Goal: Information Seeking & Learning: Learn about a topic

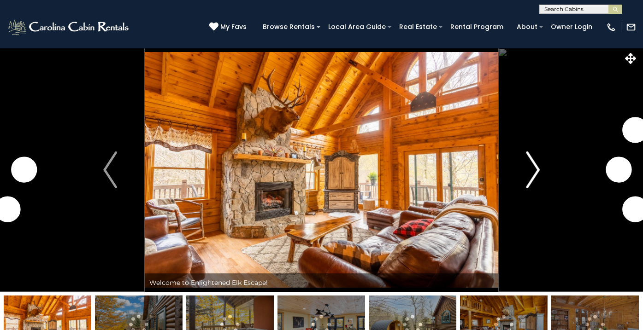
click at [536, 166] on img "Next" at bounding box center [533, 170] width 14 height 37
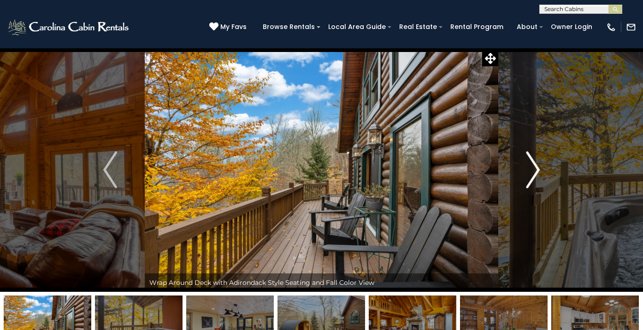
click at [536, 166] on img "Next" at bounding box center [533, 170] width 14 height 37
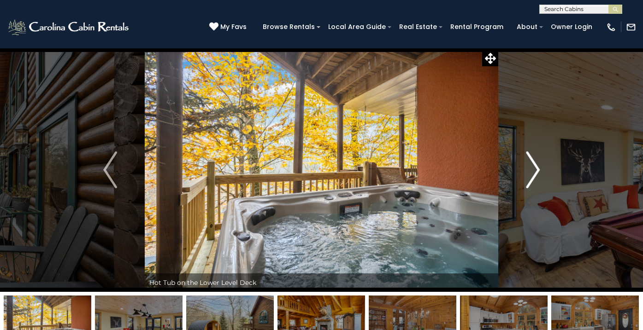
click at [536, 166] on img "Next" at bounding box center [533, 170] width 14 height 37
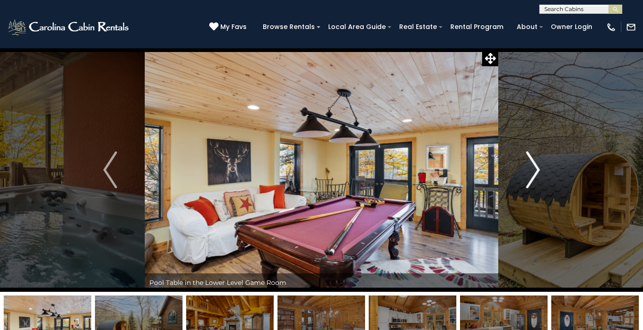
click at [536, 166] on img "Next" at bounding box center [533, 170] width 14 height 37
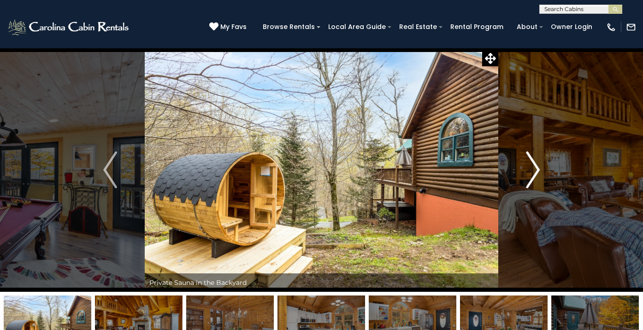
click at [536, 166] on img "Next" at bounding box center [533, 170] width 14 height 37
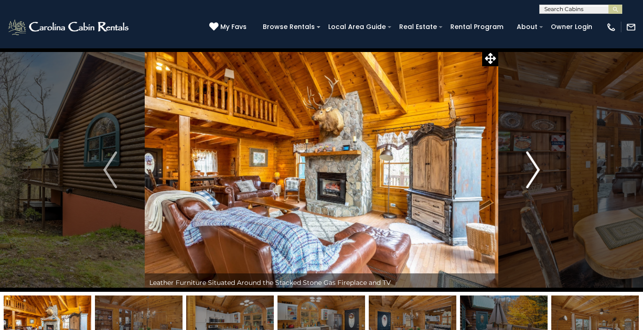
click at [538, 165] on img "Next" at bounding box center [533, 170] width 14 height 37
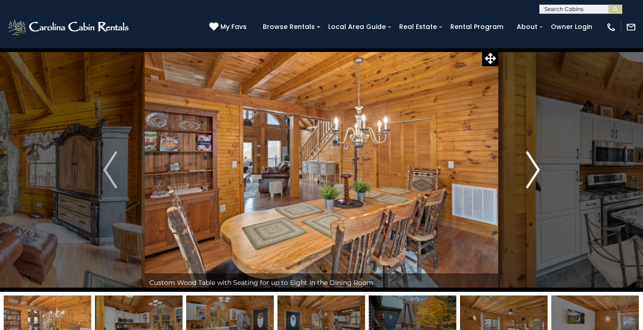
click at [538, 165] on img "Next" at bounding box center [533, 170] width 14 height 37
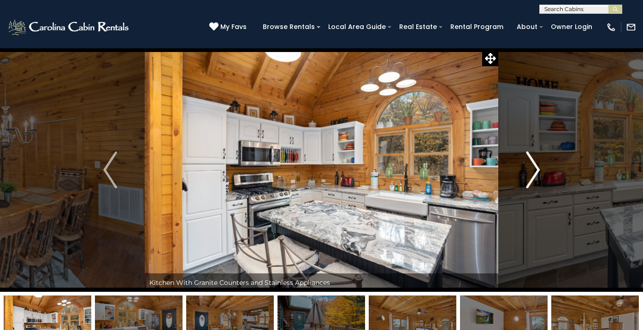
click at [538, 165] on img "Next" at bounding box center [533, 170] width 14 height 37
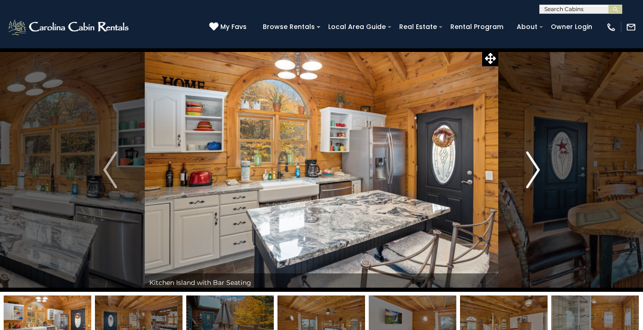
click at [538, 165] on img "Next" at bounding box center [533, 170] width 14 height 37
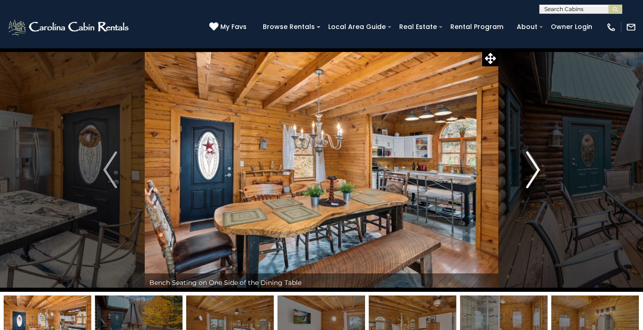
click at [538, 165] on img "Next" at bounding box center [533, 170] width 14 height 37
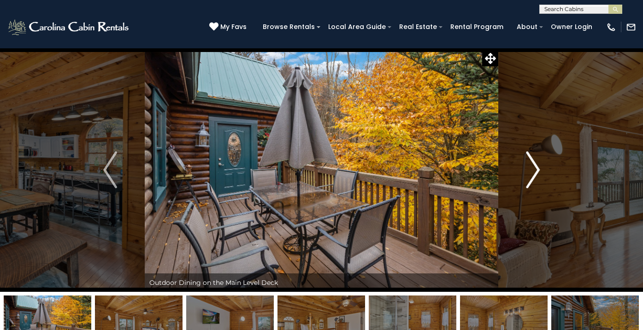
click at [538, 165] on img "Next" at bounding box center [533, 170] width 14 height 37
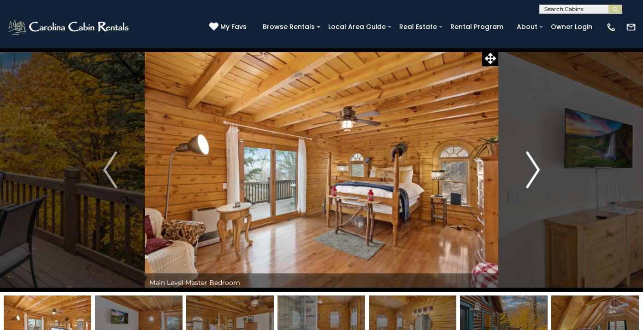
click at [538, 165] on img "Next" at bounding box center [533, 170] width 14 height 37
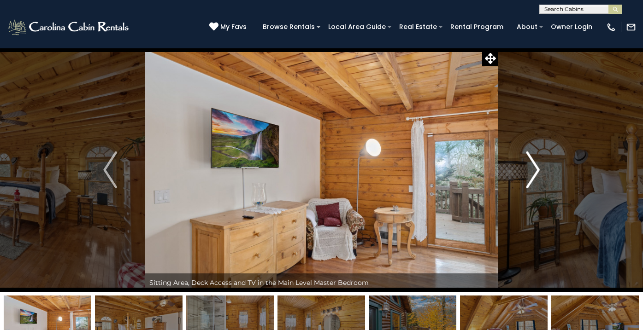
click at [538, 165] on img "Next" at bounding box center [533, 170] width 14 height 37
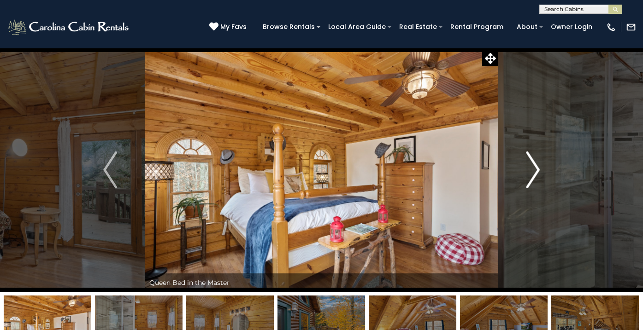
click at [538, 165] on img "Next" at bounding box center [533, 170] width 14 height 37
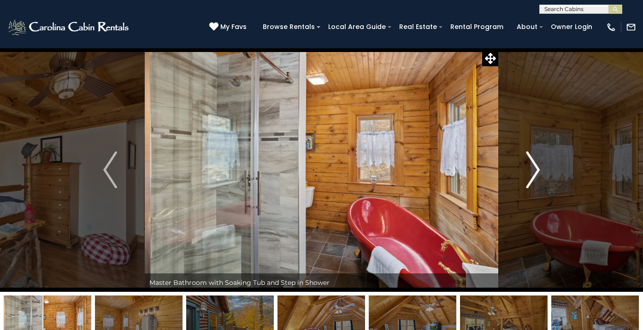
click at [538, 165] on img "Next" at bounding box center [533, 170] width 14 height 37
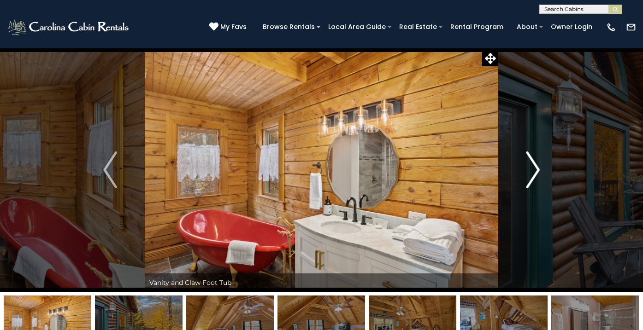
click at [538, 165] on img "Next" at bounding box center [533, 170] width 14 height 37
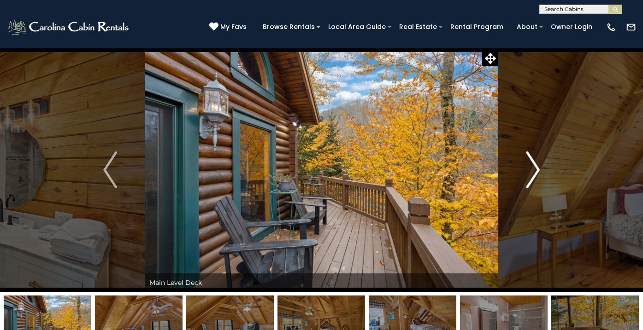
click at [538, 165] on img "Next" at bounding box center [533, 170] width 14 height 37
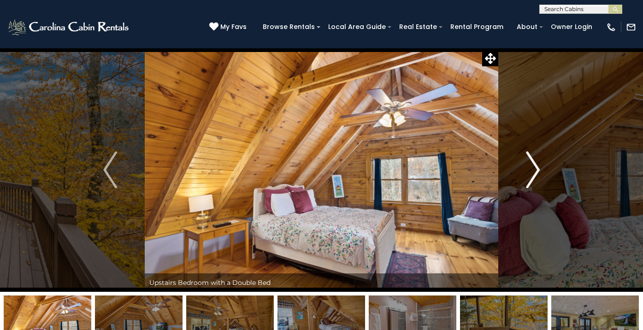
click at [538, 165] on img "Next" at bounding box center [533, 170] width 14 height 37
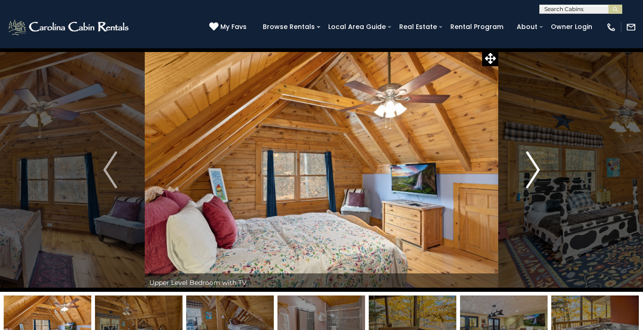
click at [538, 165] on img "Next" at bounding box center [533, 170] width 14 height 37
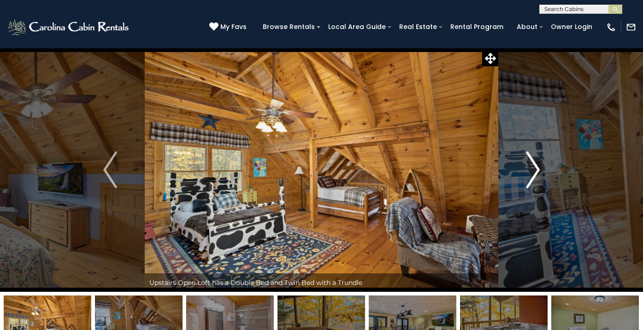
click at [538, 165] on img "Next" at bounding box center [533, 170] width 14 height 37
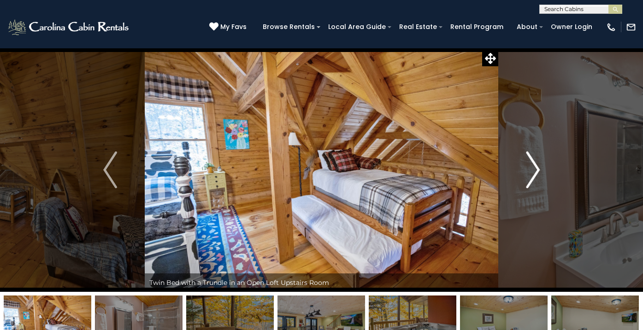
click at [538, 165] on img "Next" at bounding box center [533, 170] width 14 height 37
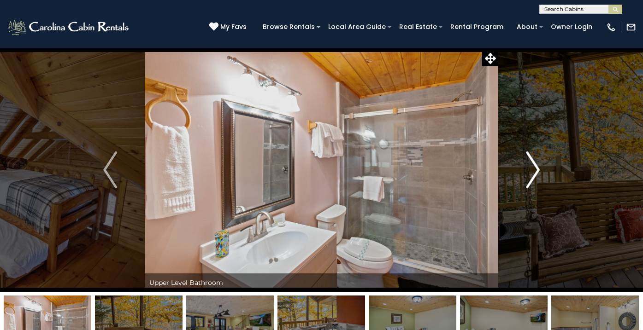
click at [538, 165] on img "Next" at bounding box center [533, 170] width 14 height 37
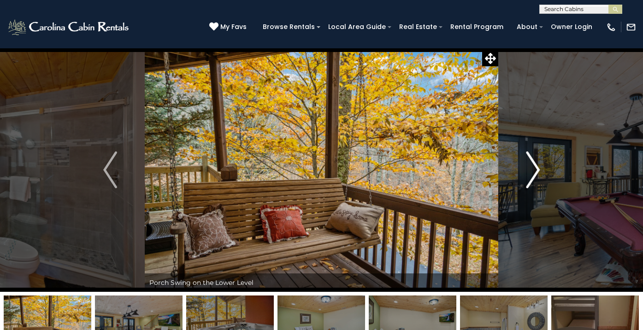
click at [536, 167] on img "Next" at bounding box center [533, 170] width 14 height 37
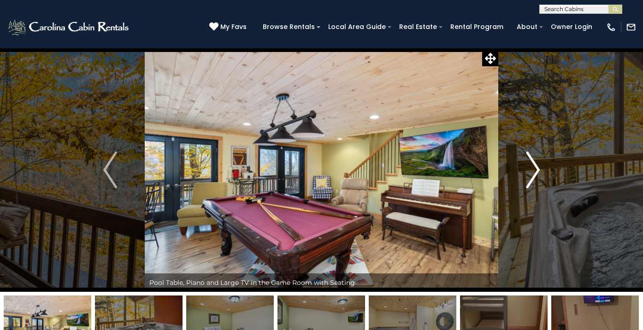
click at [536, 167] on img "Next" at bounding box center [533, 170] width 14 height 37
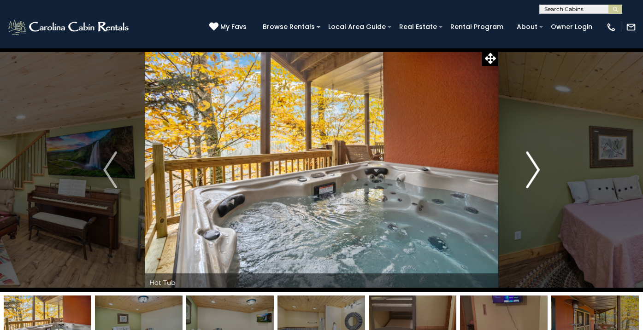
click at [536, 167] on img "Next" at bounding box center [533, 170] width 14 height 37
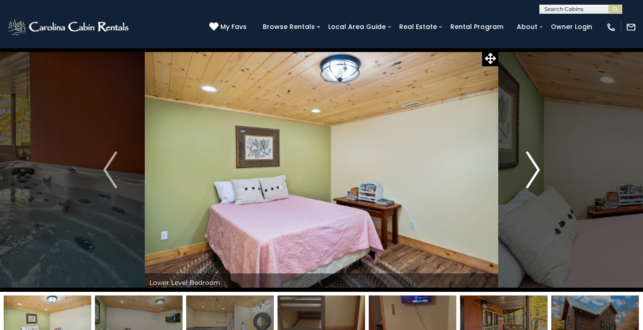
click at [536, 167] on img "Next" at bounding box center [533, 170] width 14 height 37
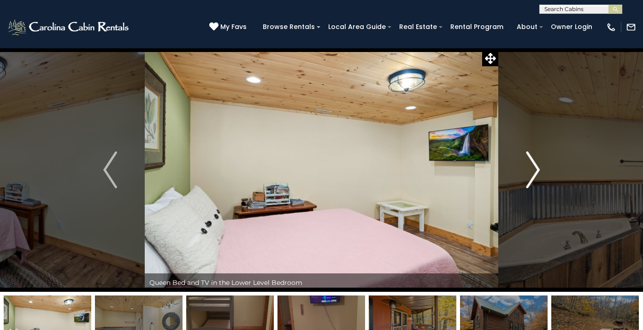
click at [536, 167] on img "Next" at bounding box center [533, 170] width 14 height 37
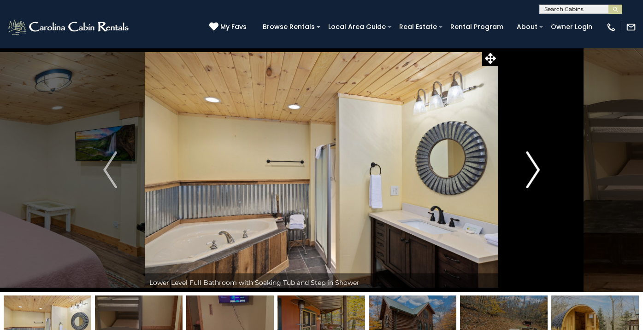
click at [536, 167] on img "Next" at bounding box center [533, 170] width 14 height 37
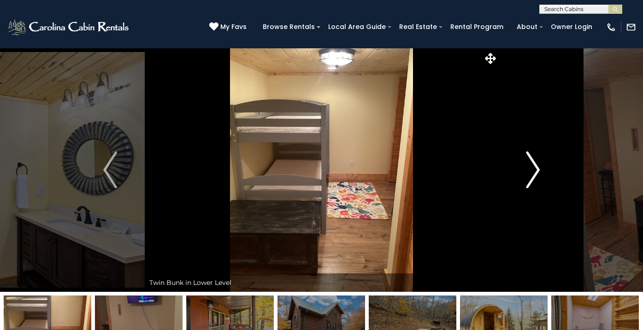
click at [536, 167] on img "Next" at bounding box center [533, 170] width 14 height 37
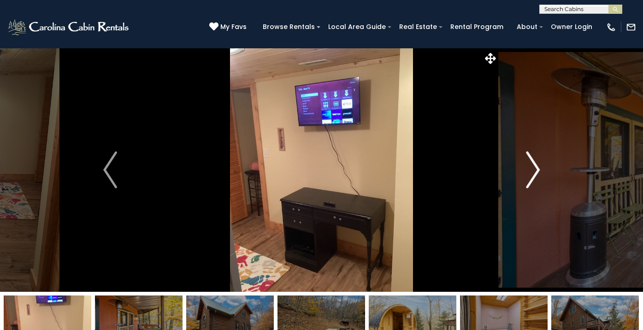
click at [536, 167] on img "Next" at bounding box center [533, 170] width 14 height 37
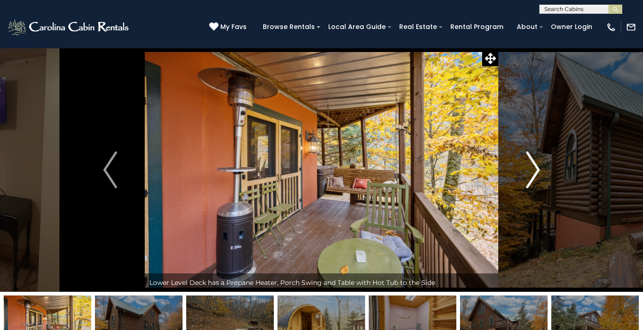
click at [536, 167] on img "Next" at bounding box center [533, 170] width 14 height 37
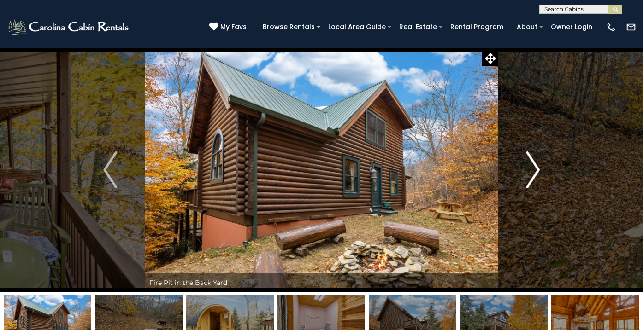
click at [536, 167] on img "Next" at bounding box center [533, 170] width 14 height 37
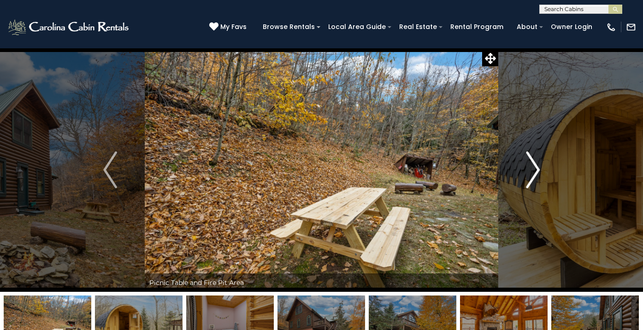
click at [536, 167] on img "Next" at bounding box center [533, 170] width 14 height 37
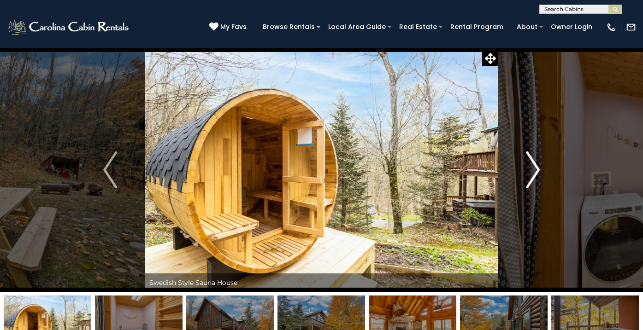
click at [536, 167] on img "Next" at bounding box center [533, 170] width 14 height 37
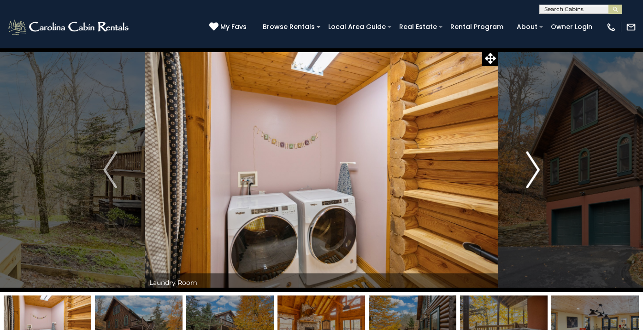
click at [536, 167] on img "Next" at bounding box center [533, 170] width 14 height 37
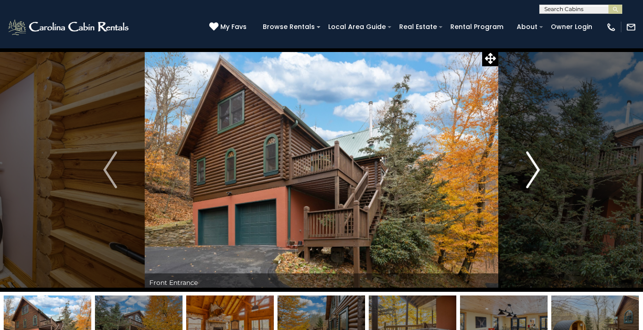
click at [536, 167] on img "Next" at bounding box center [533, 170] width 14 height 37
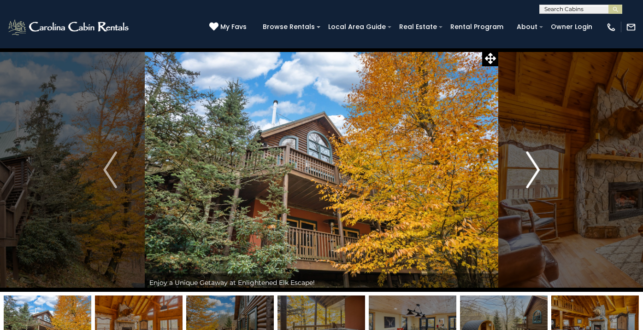
click at [536, 167] on img "Next" at bounding box center [533, 170] width 14 height 37
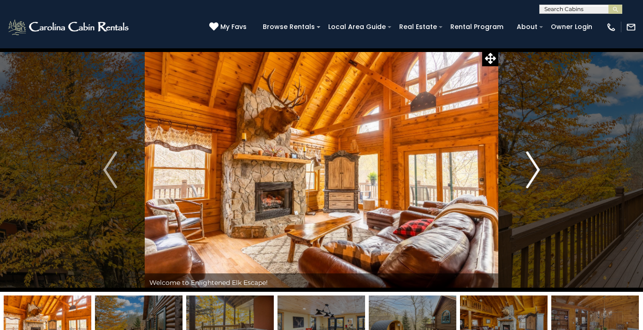
click at [536, 167] on img "Next" at bounding box center [533, 170] width 14 height 37
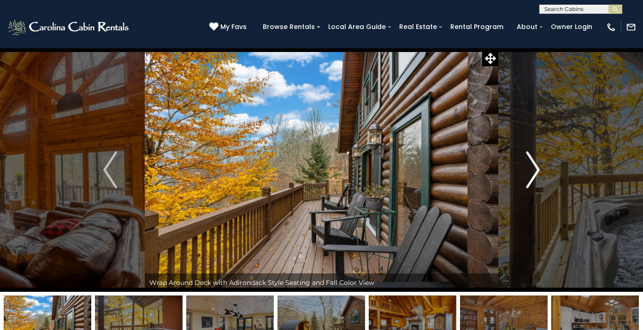
click at [536, 167] on img "Next" at bounding box center [533, 170] width 14 height 37
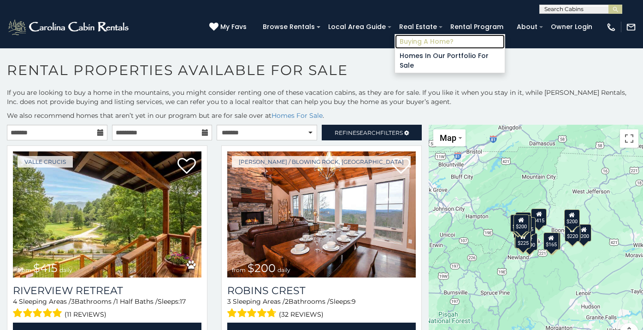
click at [430, 42] on link "Buying A Home?" at bounding box center [450, 42] width 110 height 14
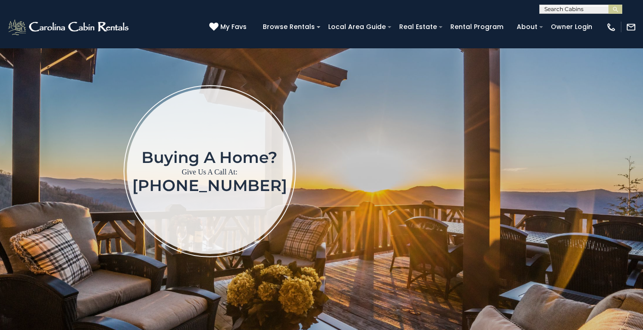
scroll to position [108, 0]
